Goal: Transaction & Acquisition: Purchase product/service

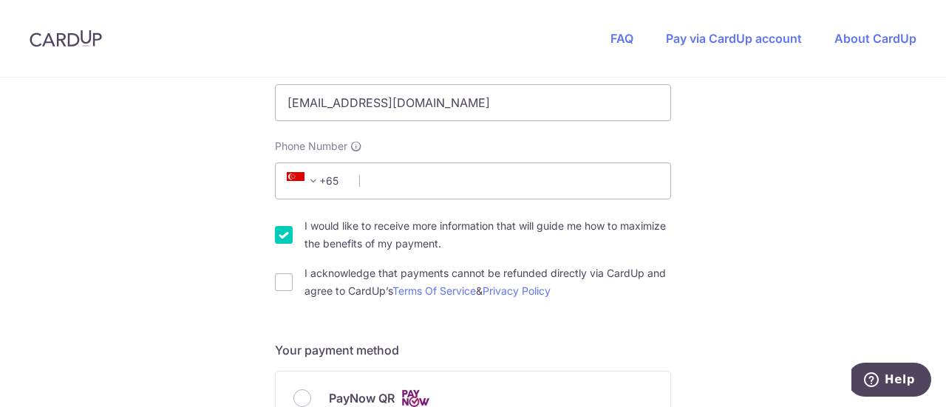
scroll to position [378, 0]
click at [288, 234] on input "I would like to receive more information that will guide me how to maximize the…" at bounding box center [284, 234] width 18 height 18
checkbox input "false"
click at [278, 279] on input "I acknowledge that payments cannot be refunded directly via CardUp and agree to…" at bounding box center [284, 282] width 18 height 18
checkbox input "true"
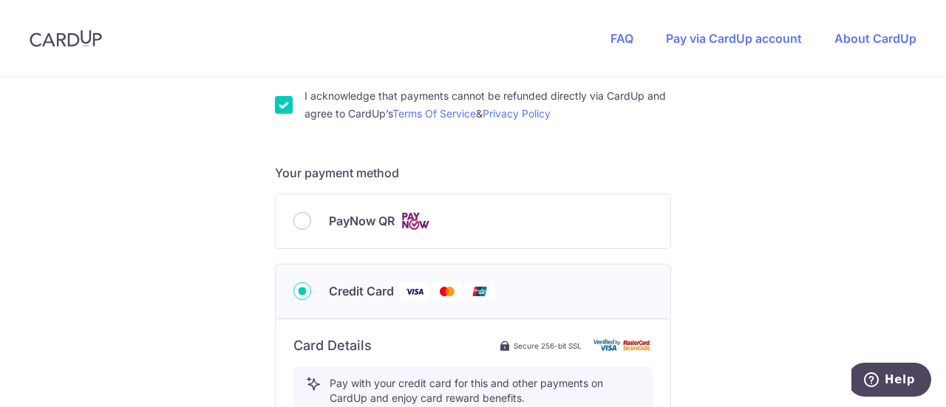
scroll to position [556, 0]
click at [298, 223] on input "PayNow QR" at bounding box center [302, 220] width 18 height 18
radio input "true"
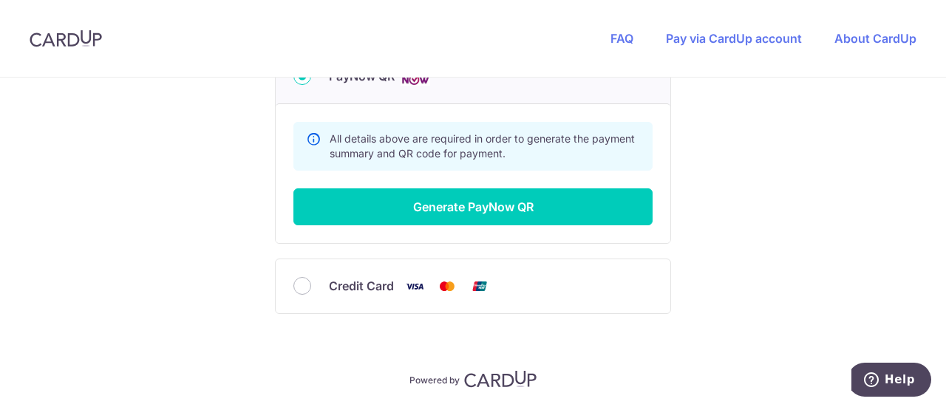
scroll to position [701, 0]
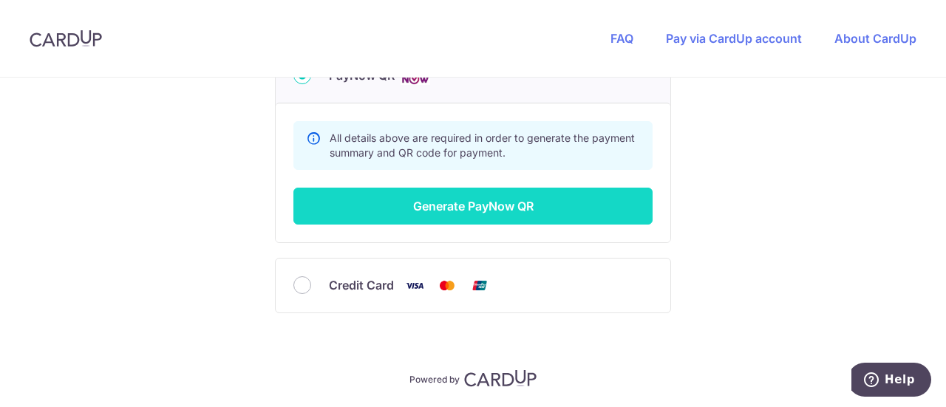
click at [420, 217] on button "Generate PayNow QR" at bounding box center [472, 206] width 359 height 37
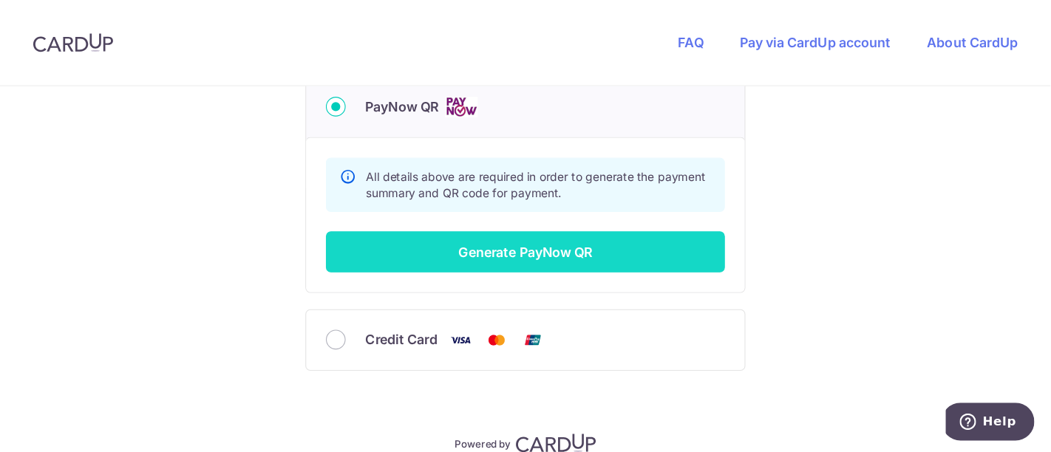
scroll to position [316, 0]
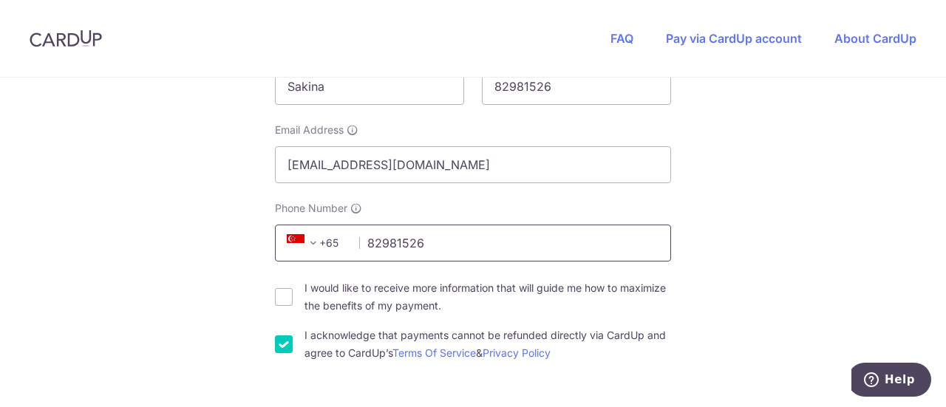
type input "82981526"
click at [722, 252] on div "You are paying BE MITEY CLEAN BE MITEY CLEAN uses CardUp to accept payments. Pa…" at bounding box center [473, 302] width 946 height 1080
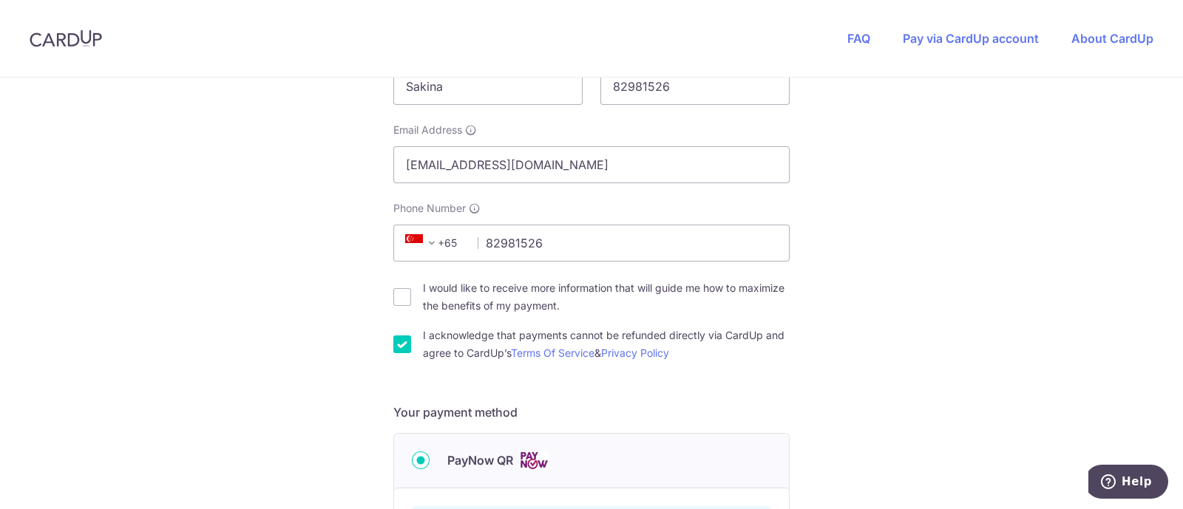
drag, startPoint x: 932, startPoint y: 5, endPoint x: 182, endPoint y: 328, distance: 816.9
click at [182, 328] on div "You are paying BE MITEY CLEAN BE MITEY CLEAN uses CardUp to accept payments. Pa…" at bounding box center [591, 302] width 1183 height 1080
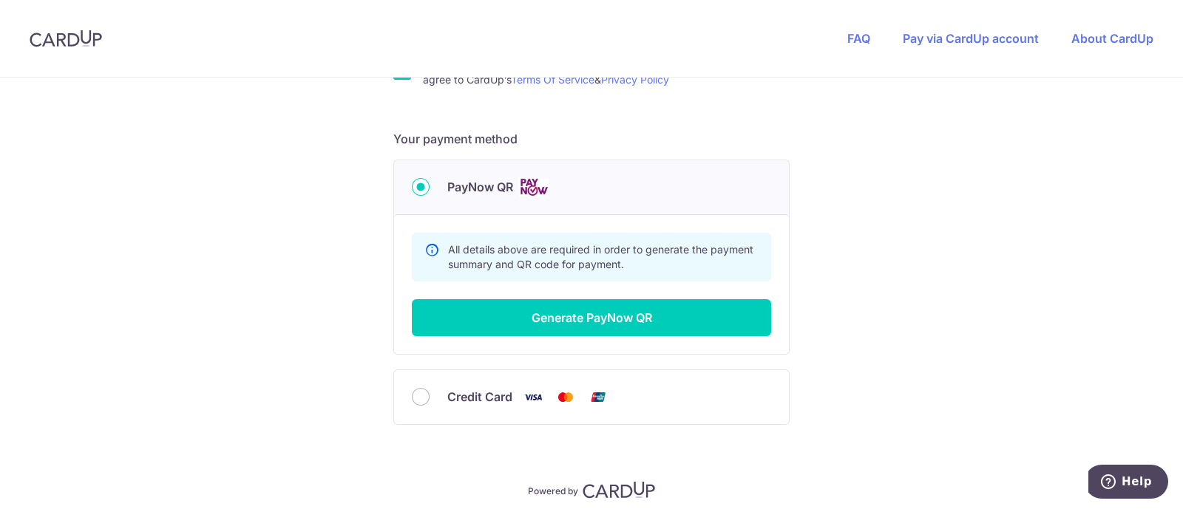
scroll to position [592, 0]
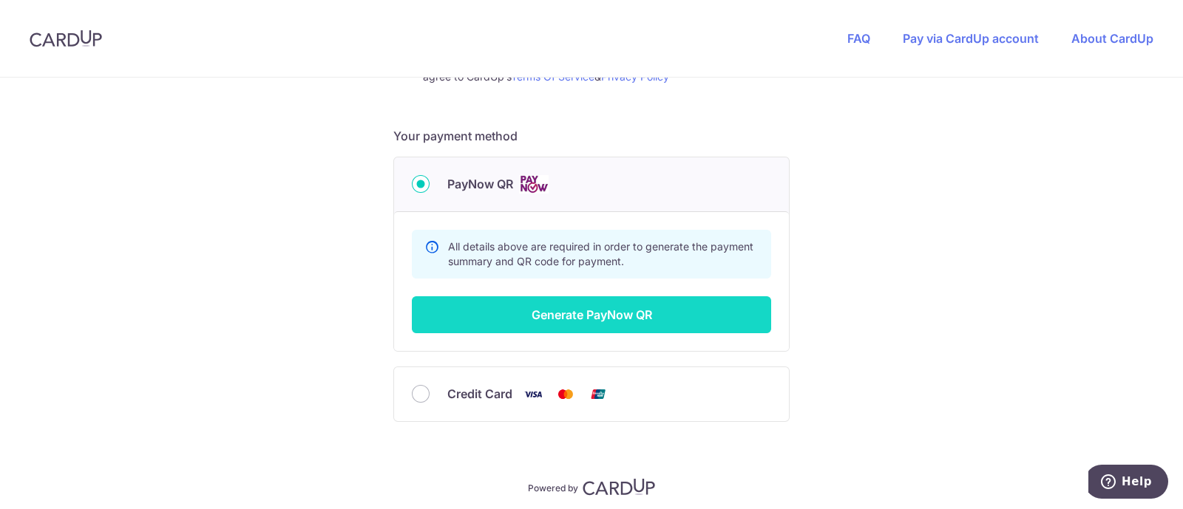
click at [640, 316] on button "Generate PayNow QR" at bounding box center [591, 314] width 359 height 37
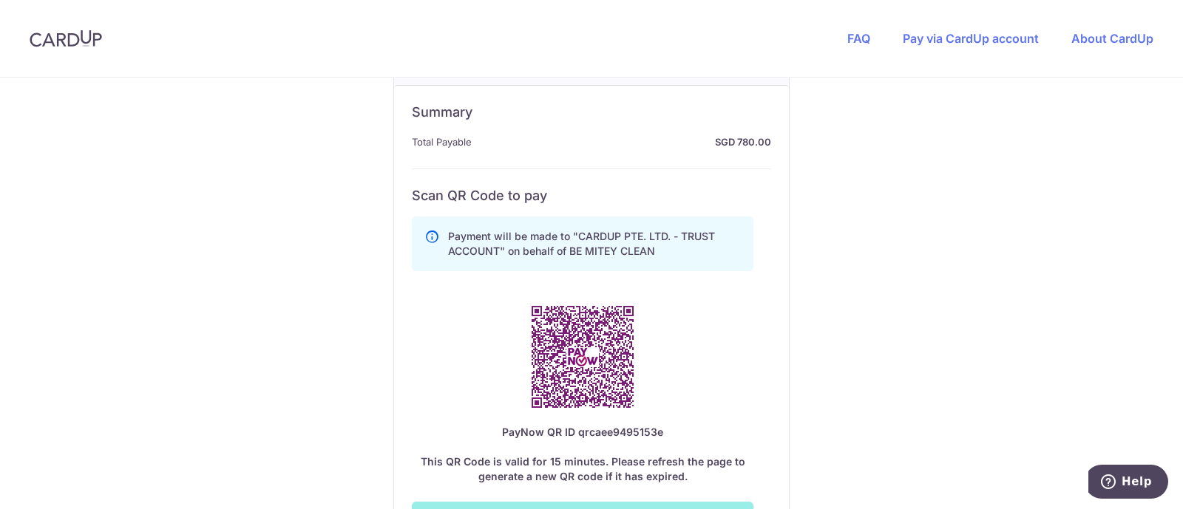
scroll to position [720, 0]
